Goal: Task Accomplishment & Management: Complete application form

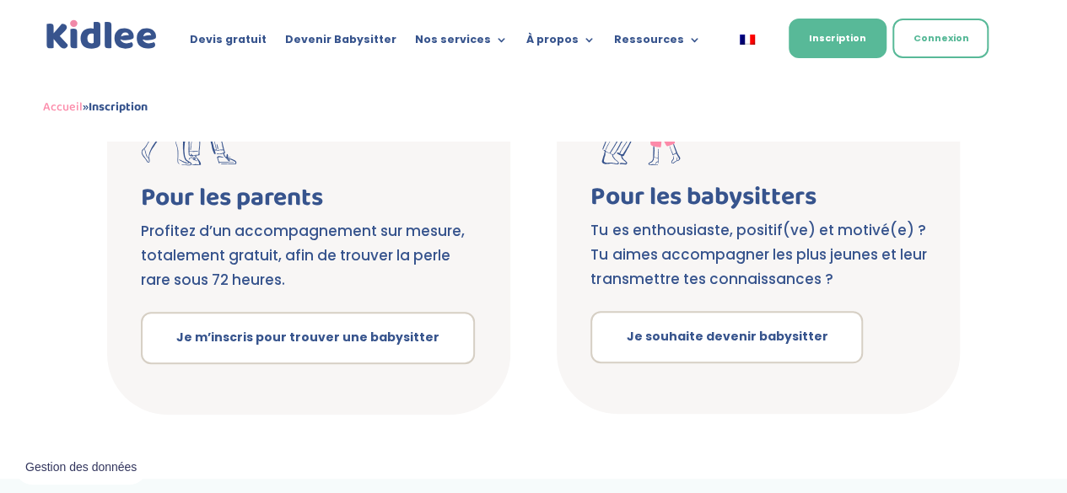
scroll to position [401, 0]
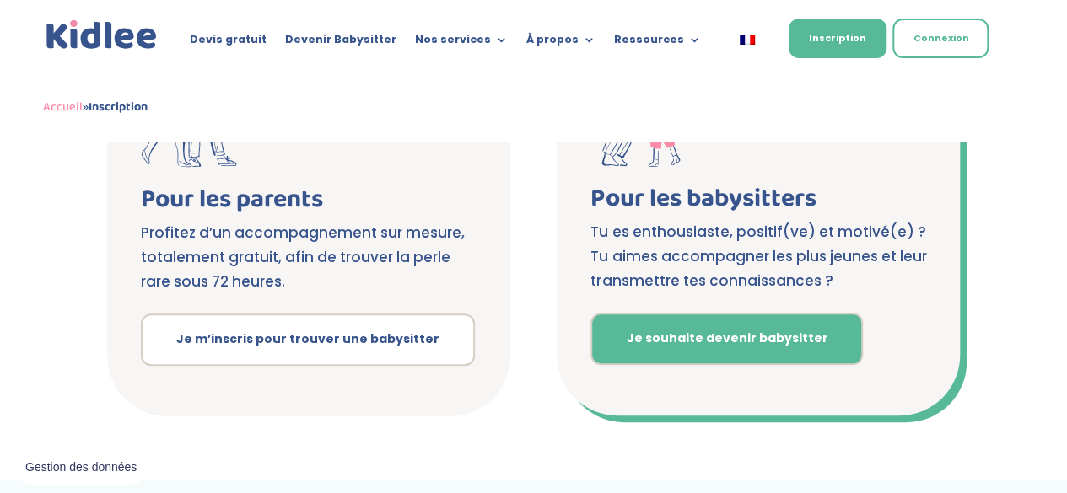
click at [656, 344] on link "Je souhaite devenir babysitter" at bounding box center [726, 339] width 272 height 52
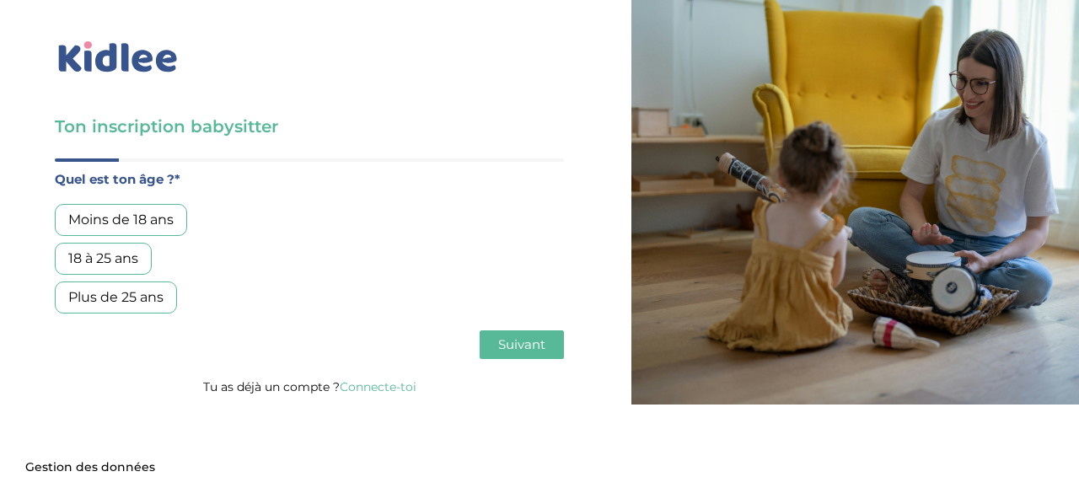
click at [105, 259] on div "18 à 25 ans" at bounding box center [103, 259] width 97 height 32
click at [514, 334] on button "Suivant" at bounding box center [522, 345] width 84 height 29
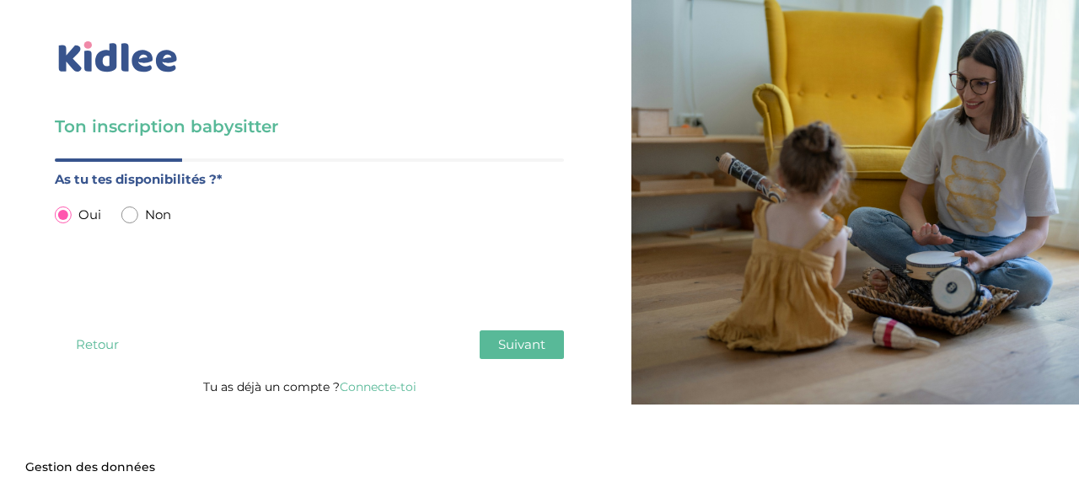
click at [521, 350] on span "Suivant" at bounding box center [521, 344] width 47 height 16
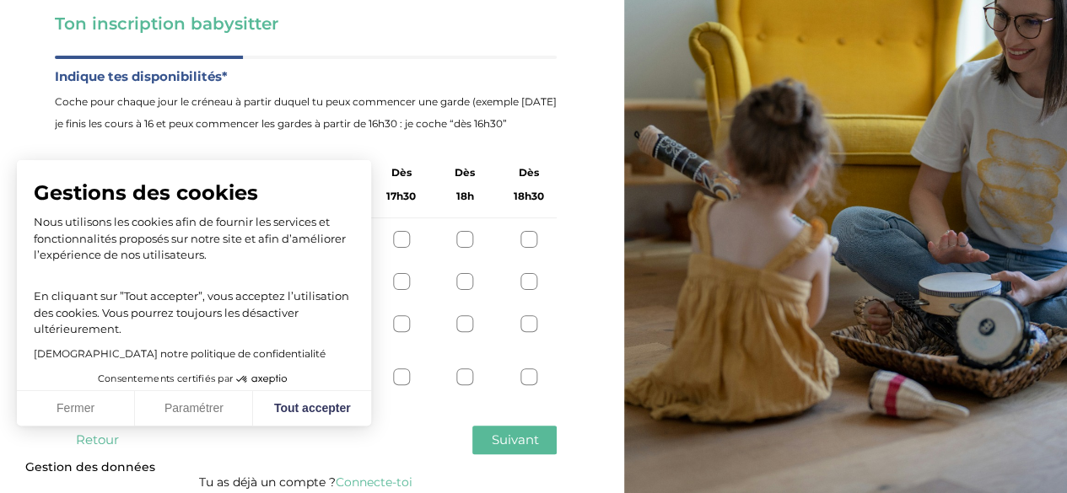
scroll to position [111, 0]
